Goal: Task Accomplishment & Management: Use online tool/utility

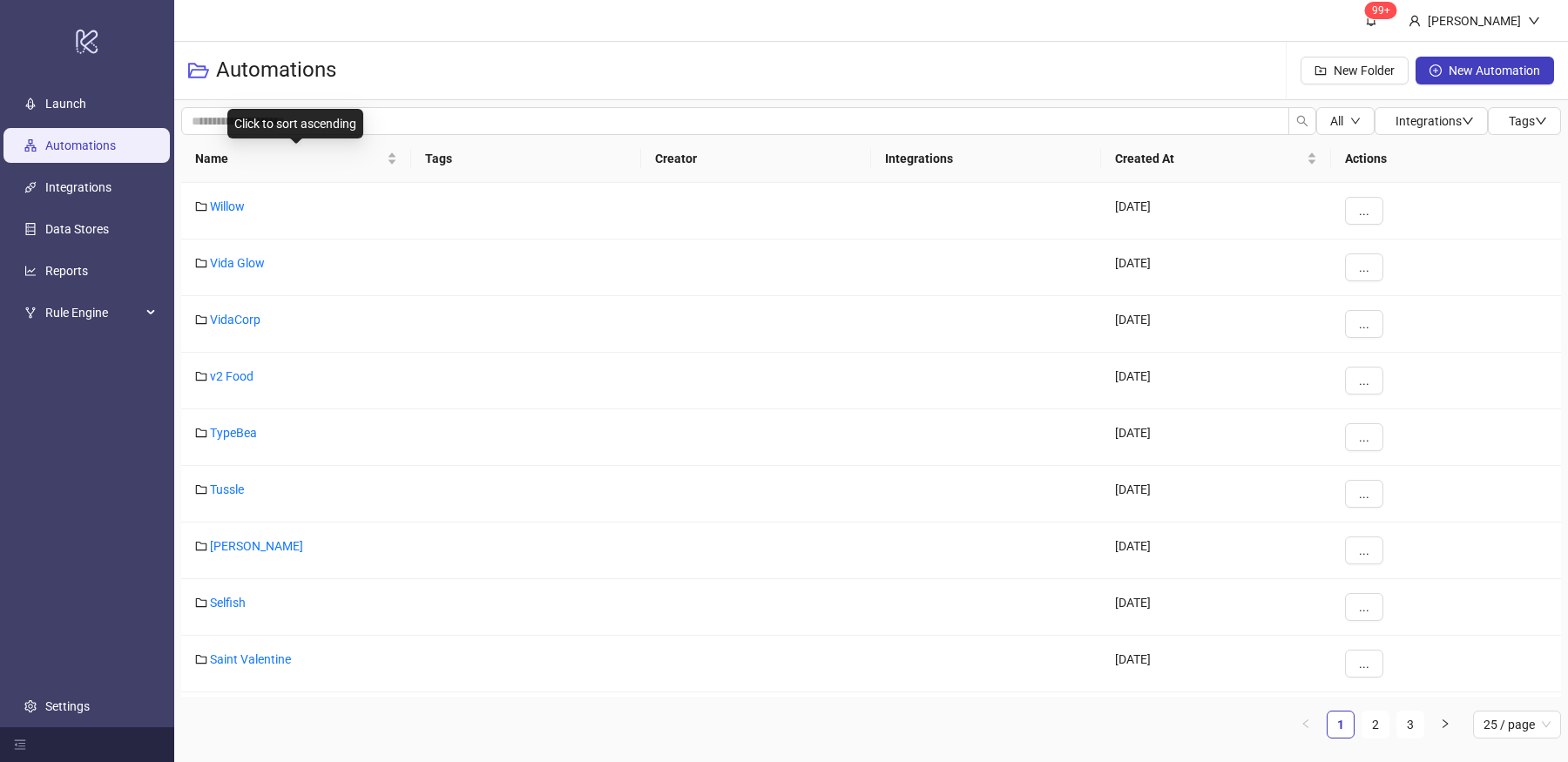
click at [396, 168] on div "Name" at bounding box center [296, 158] width 202 height 19
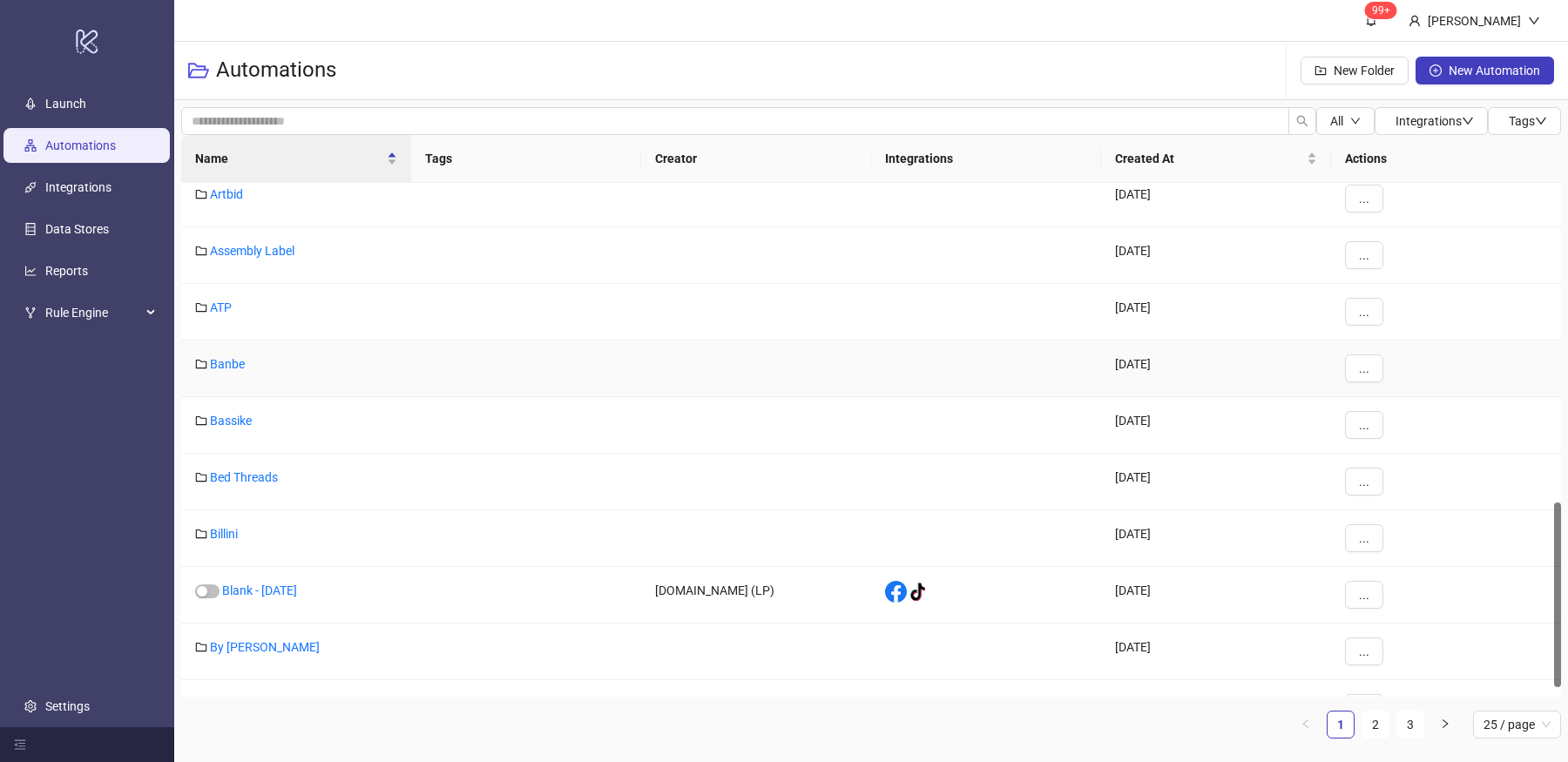
scroll to position [911, 0]
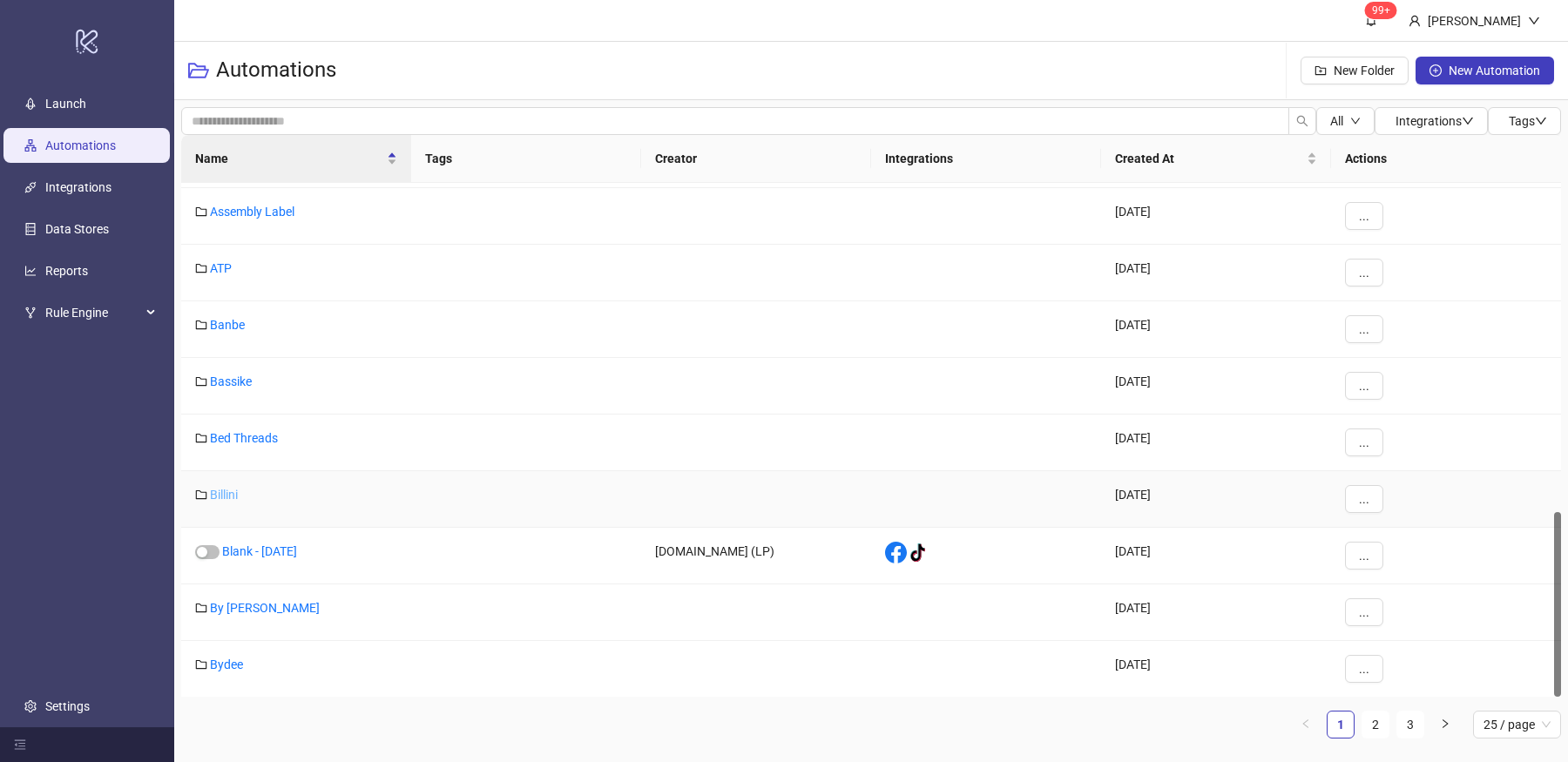
click at [228, 488] on link "Billini" at bounding box center [223, 495] width 28 height 14
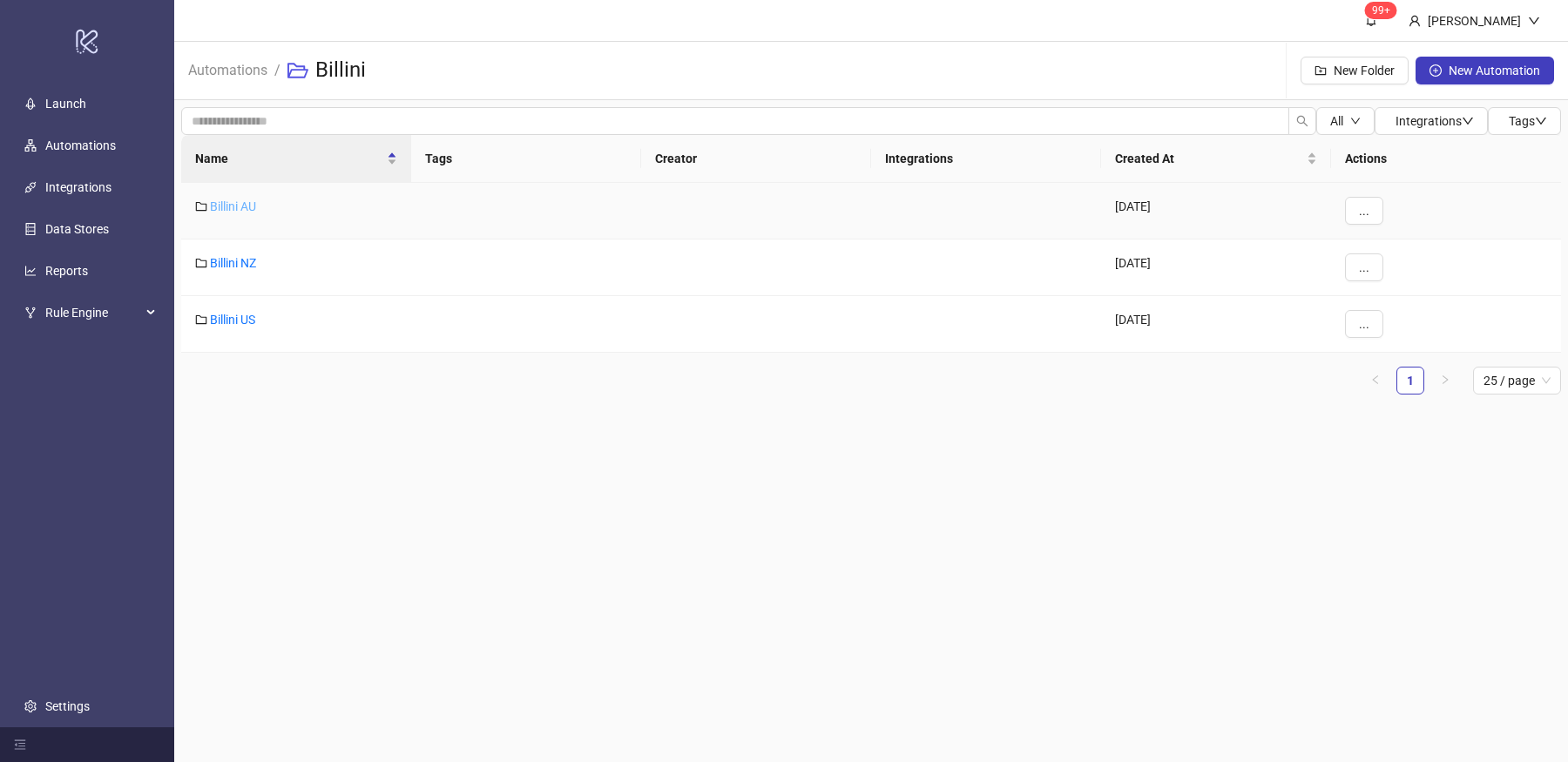
click at [249, 204] on link "Billini AU" at bounding box center [233, 206] width 46 height 14
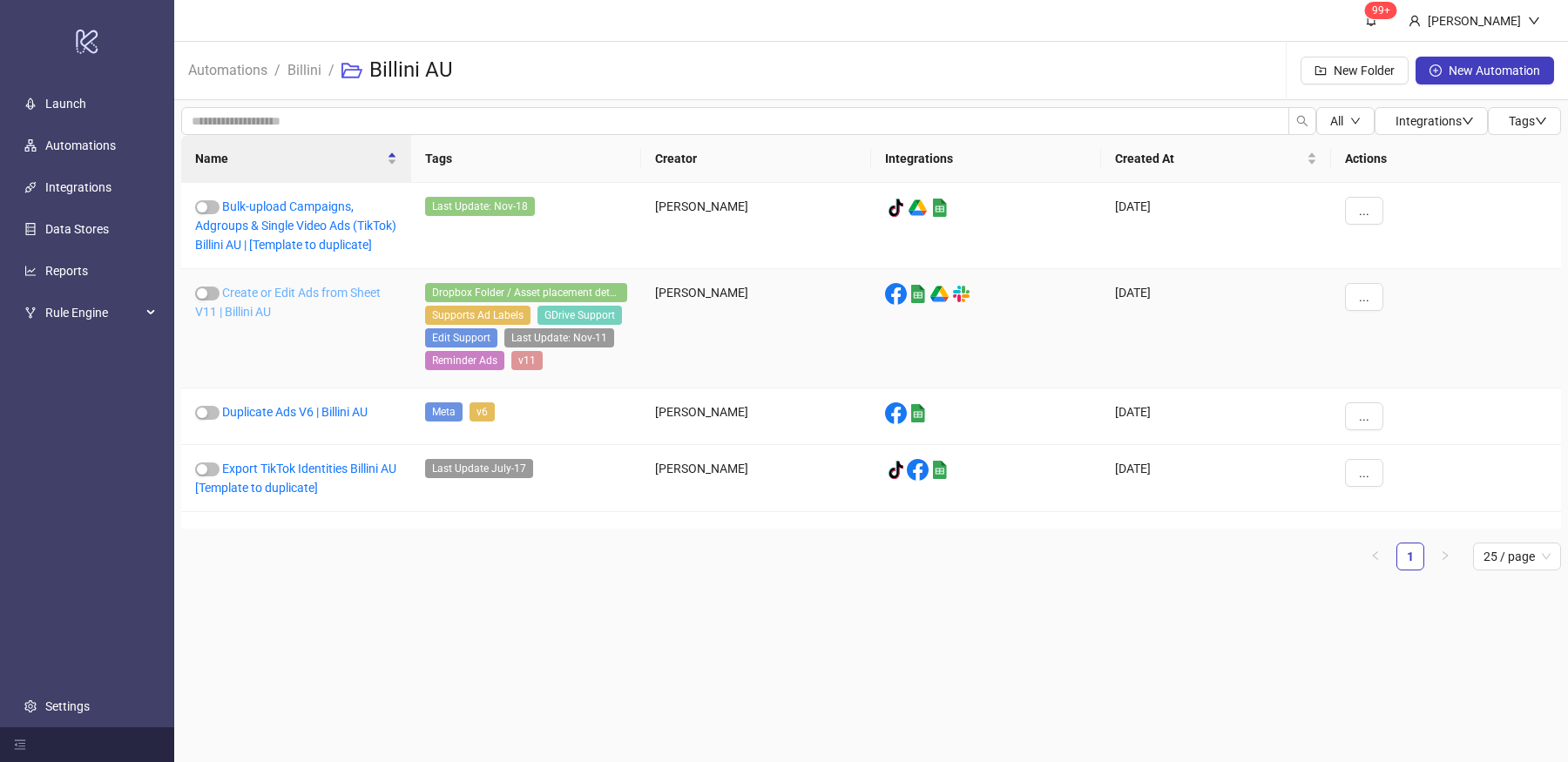
click at [341, 311] on link "Create or Edit Ads from Sheet V11 | Billini AU" at bounding box center [289, 302] width 186 height 34
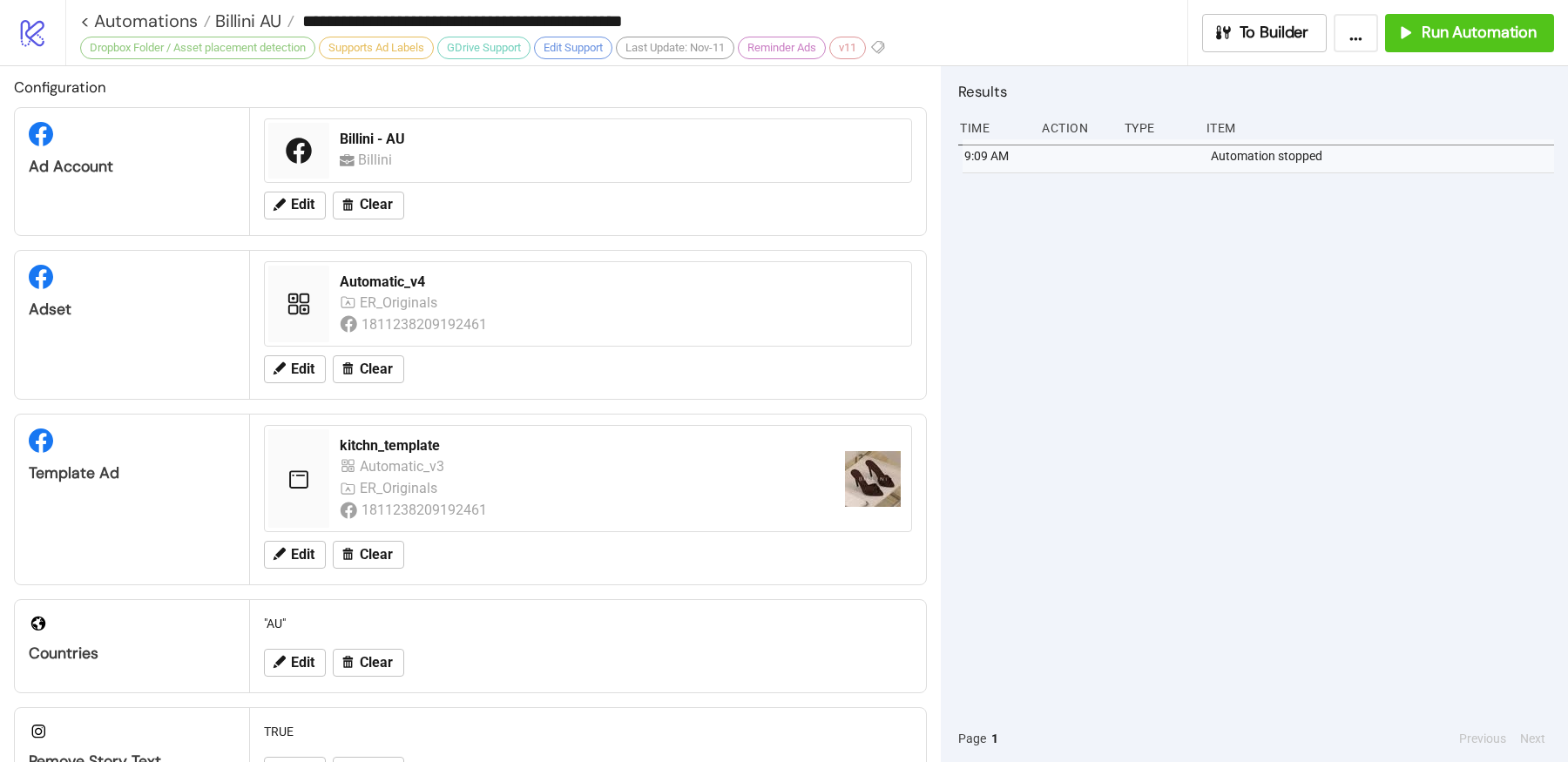
scroll to position [5, 0]
click at [310, 562] on span "Edit" at bounding box center [302, 554] width 24 height 15
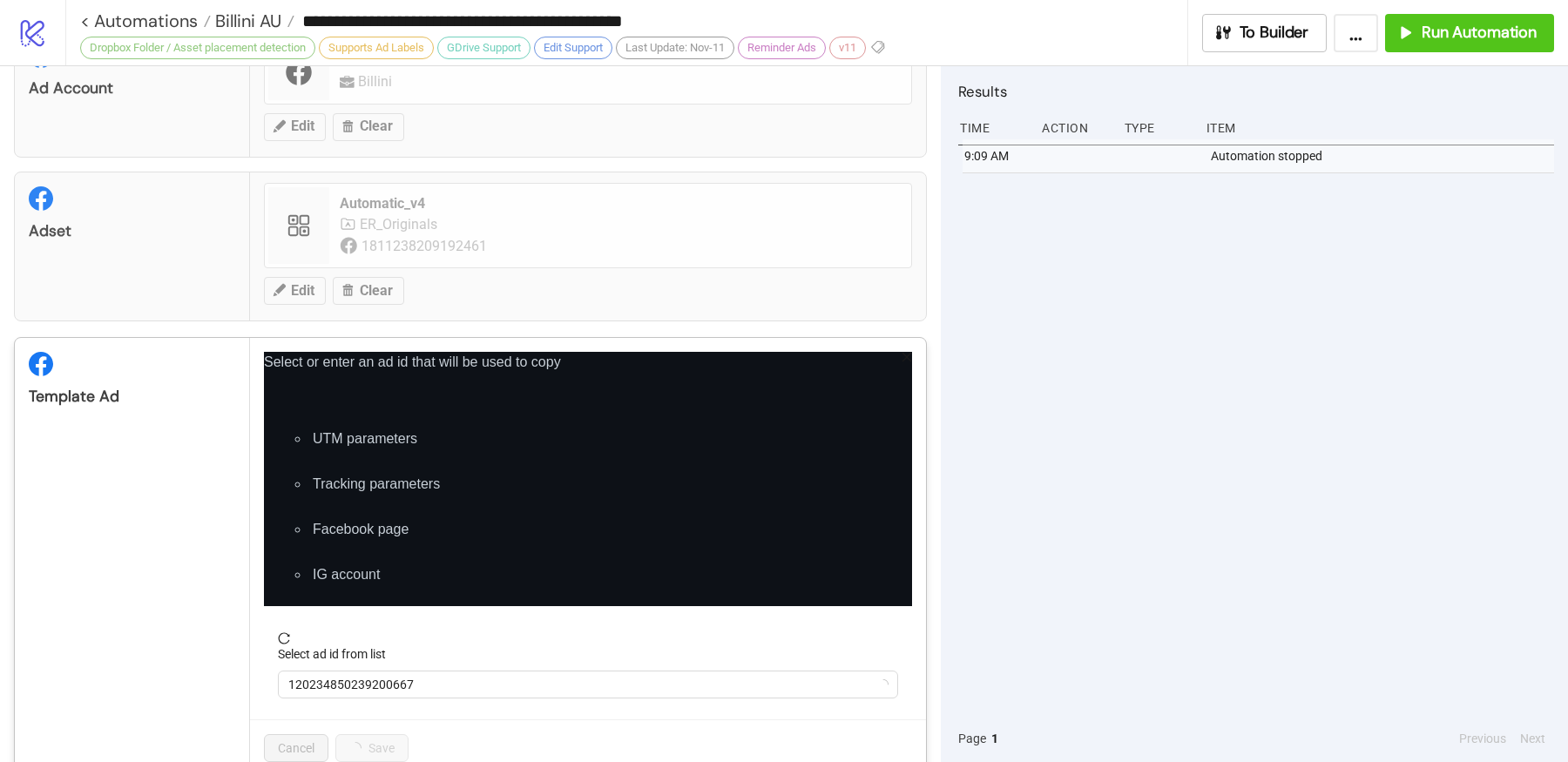
scroll to position [100, 0]
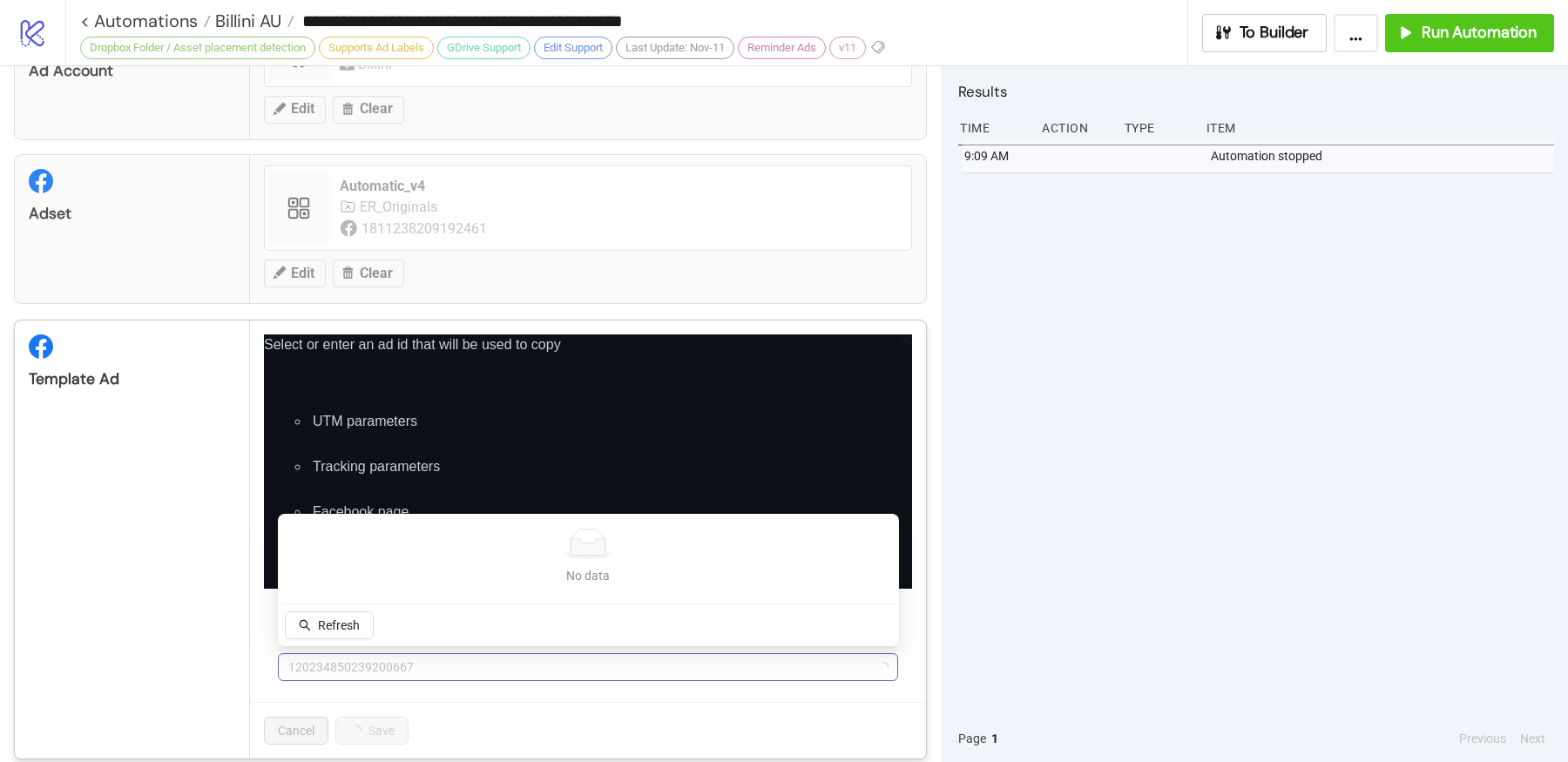
drag, startPoint x: 422, startPoint y: 658, endPoint x: 357, endPoint y: 661, distance: 65.1
click at [357, 661] on span "120234850239200667" at bounding box center [588, 666] width 599 height 26
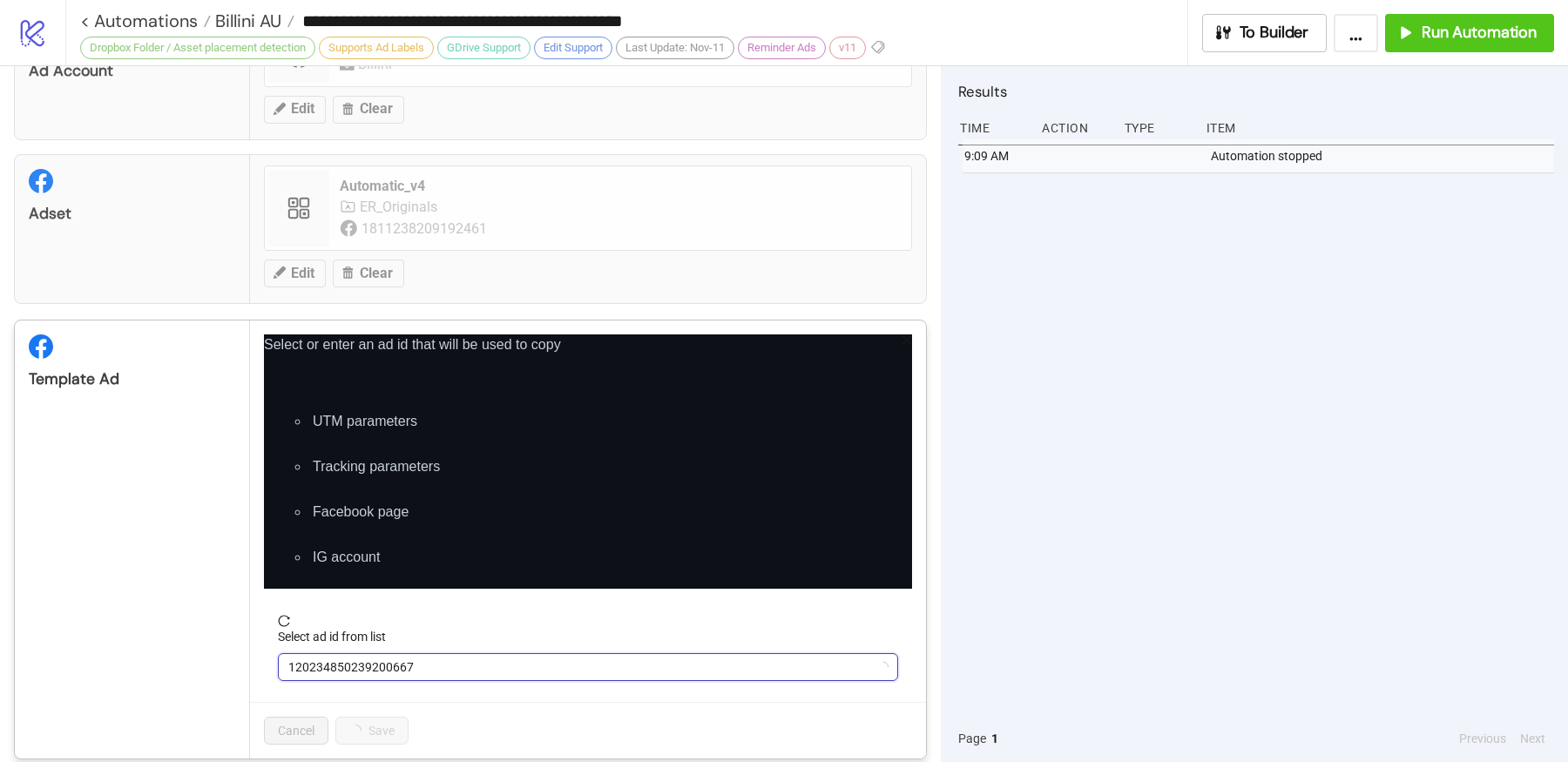
click at [357, 661] on span "120234850239200667" at bounding box center [588, 666] width 599 height 26
click at [357, 661] on span "kitchn_template" at bounding box center [588, 666] width 599 height 26
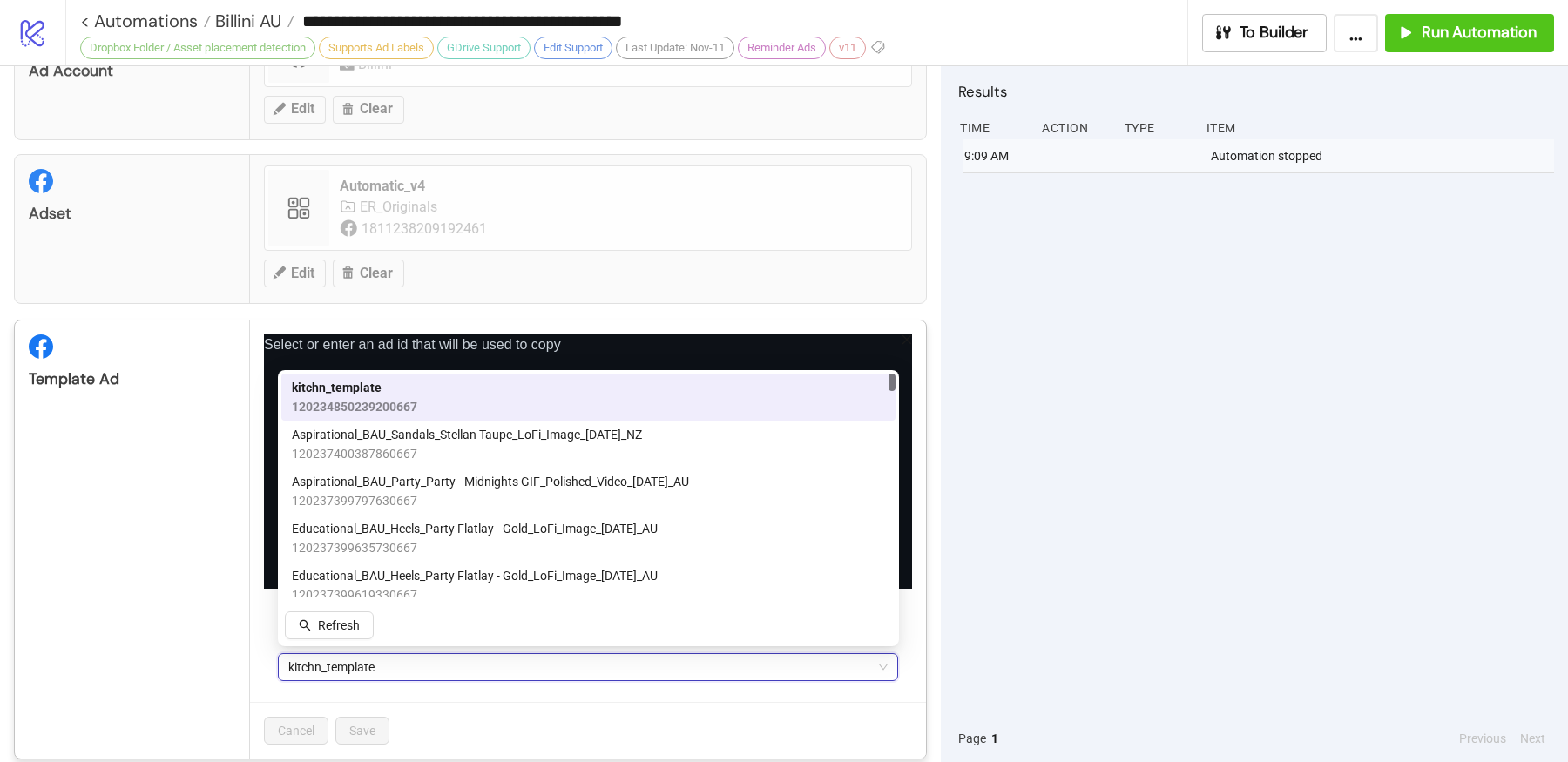
click at [357, 661] on span "kitchn_template" at bounding box center [588, 666] width 599 height 26
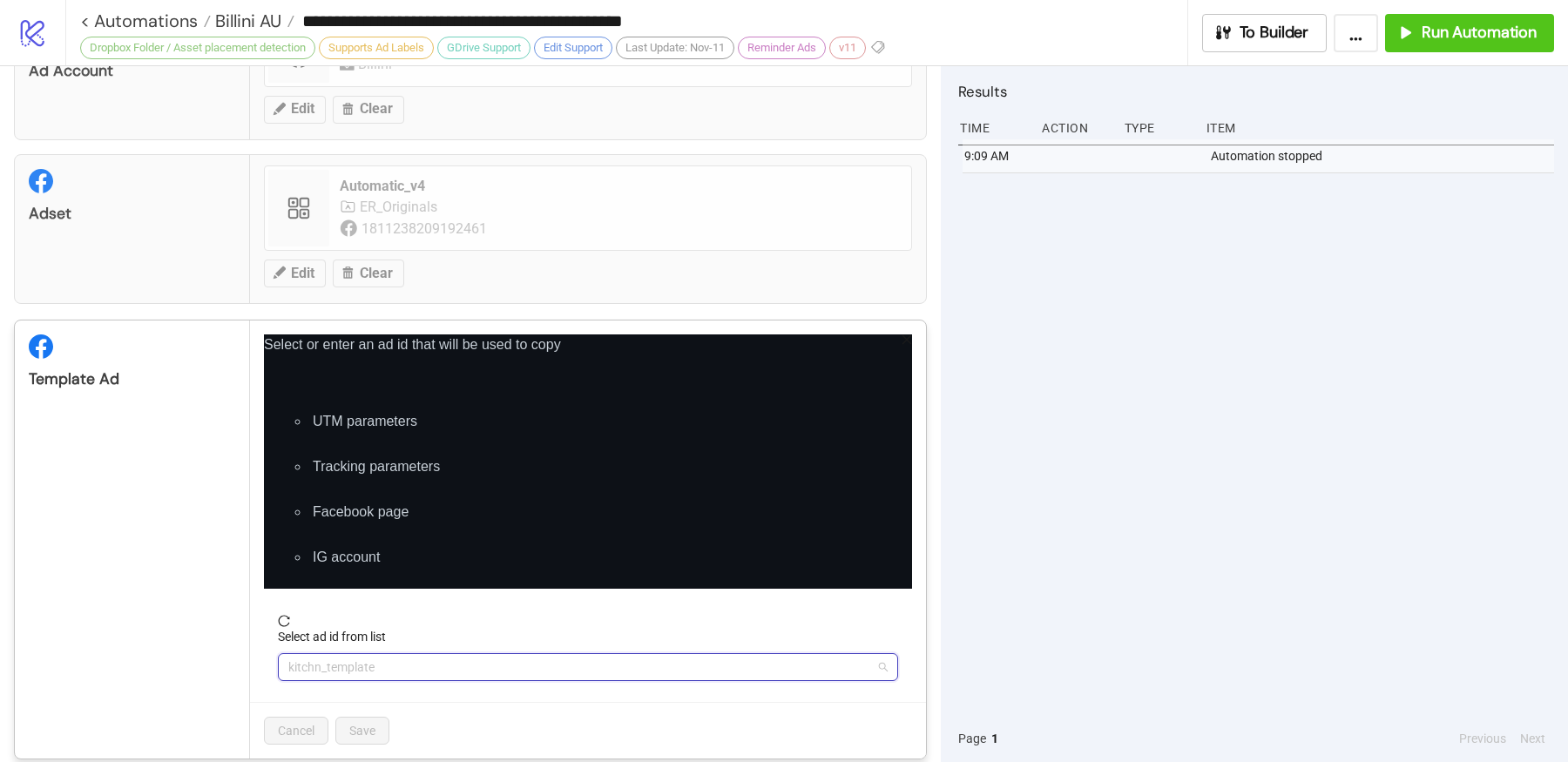
click at [357, 661] on span "kitchn_template" at bounding box center [588, 666] width 599 height 26
